Goal: Information Seeking & Learning: Learn about a topic

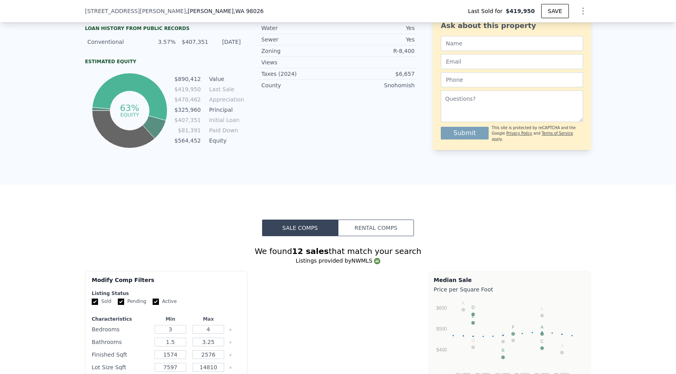
scroll to position [431, 0]
click at [349, 226] on button "Rental Comps" at bounding box center [376, 227] width 76 height 17
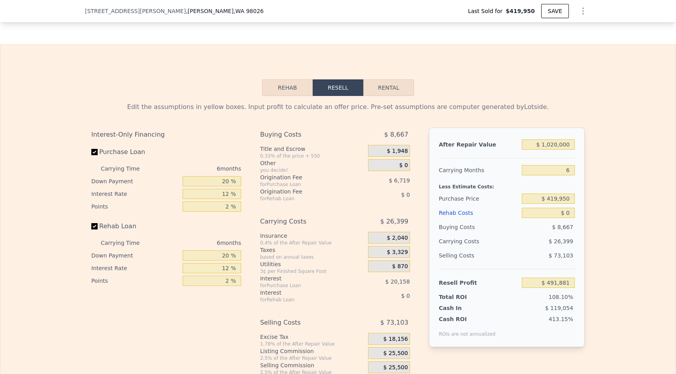
scroll to position [738, 0]
